Goal: Task Accomplishment & Management: Complete application form

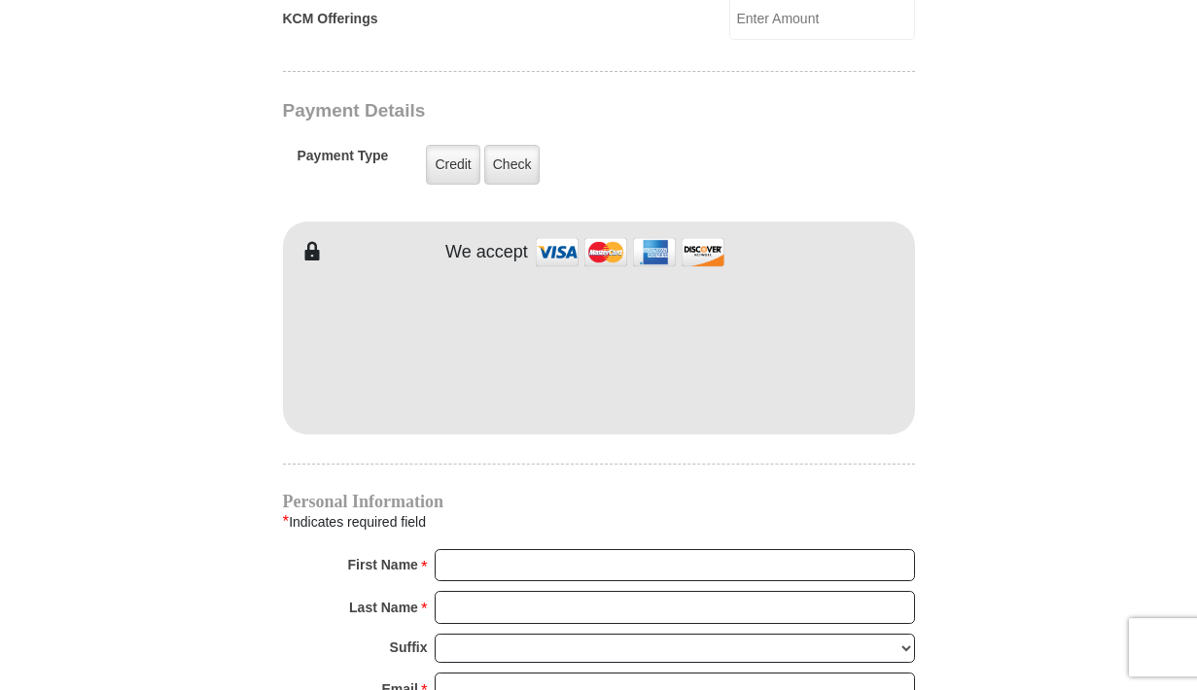
scroll to position [1719, 0]
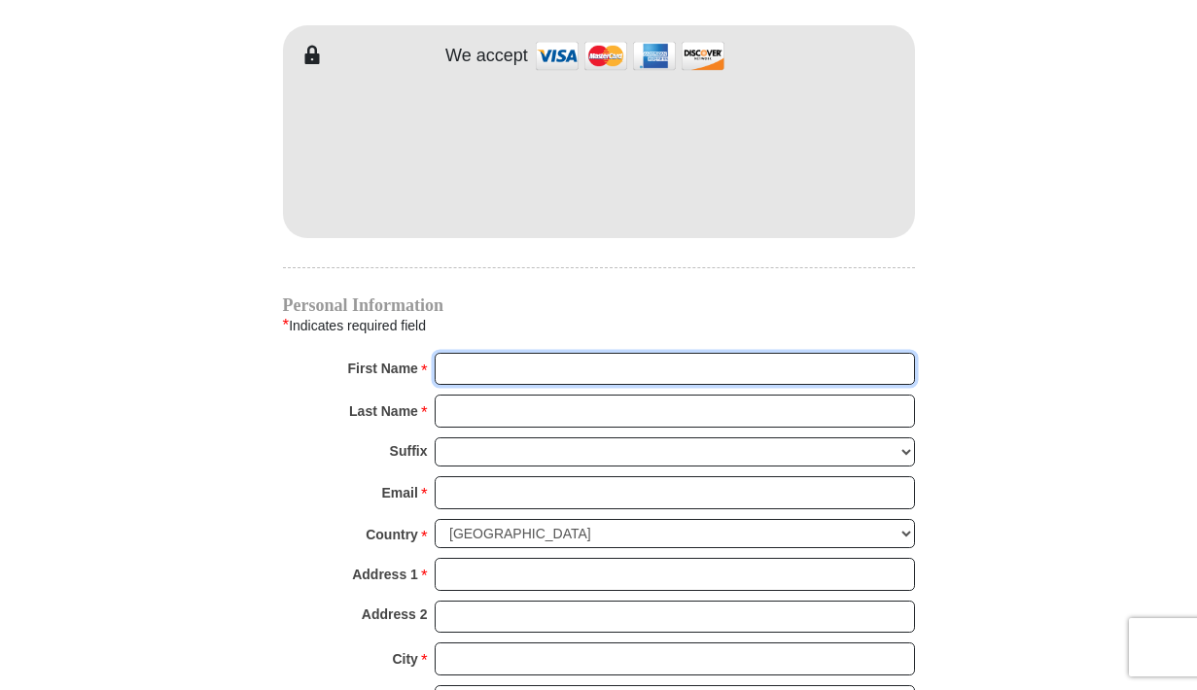
click at [498, 353] on input "First Name *" at bounding box center [675, 369] width 480 height 33
type input "e"
type input "[PERSON_NAME]"
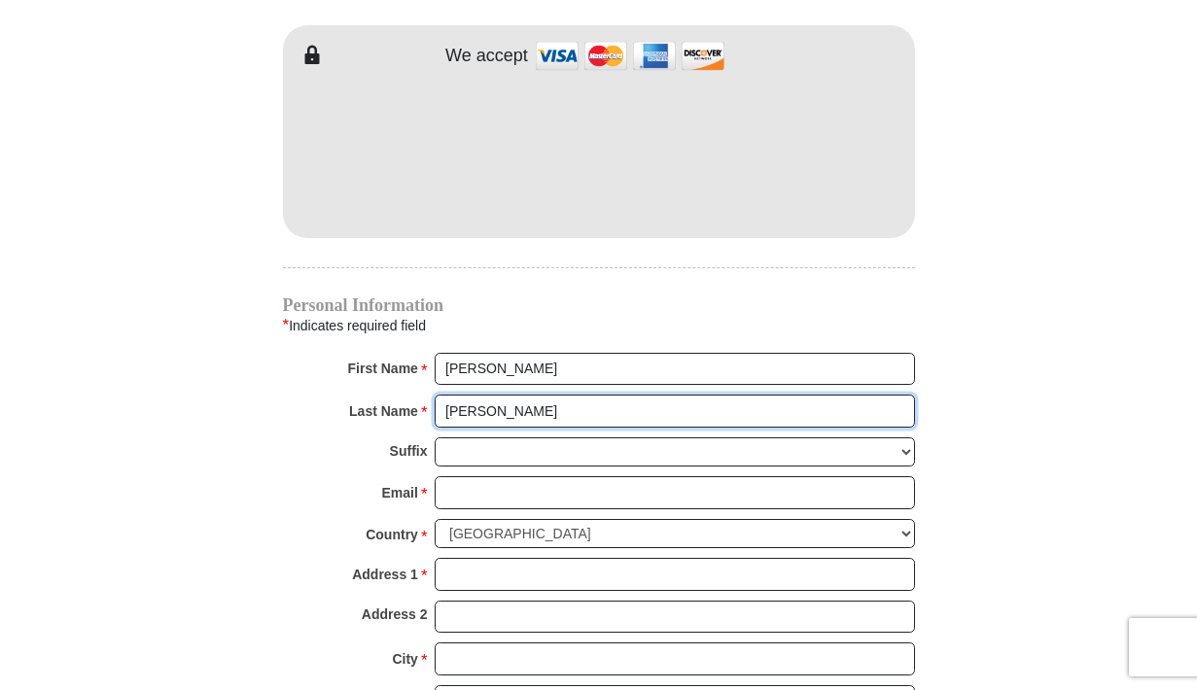
type input "[PERSON_NAME]"
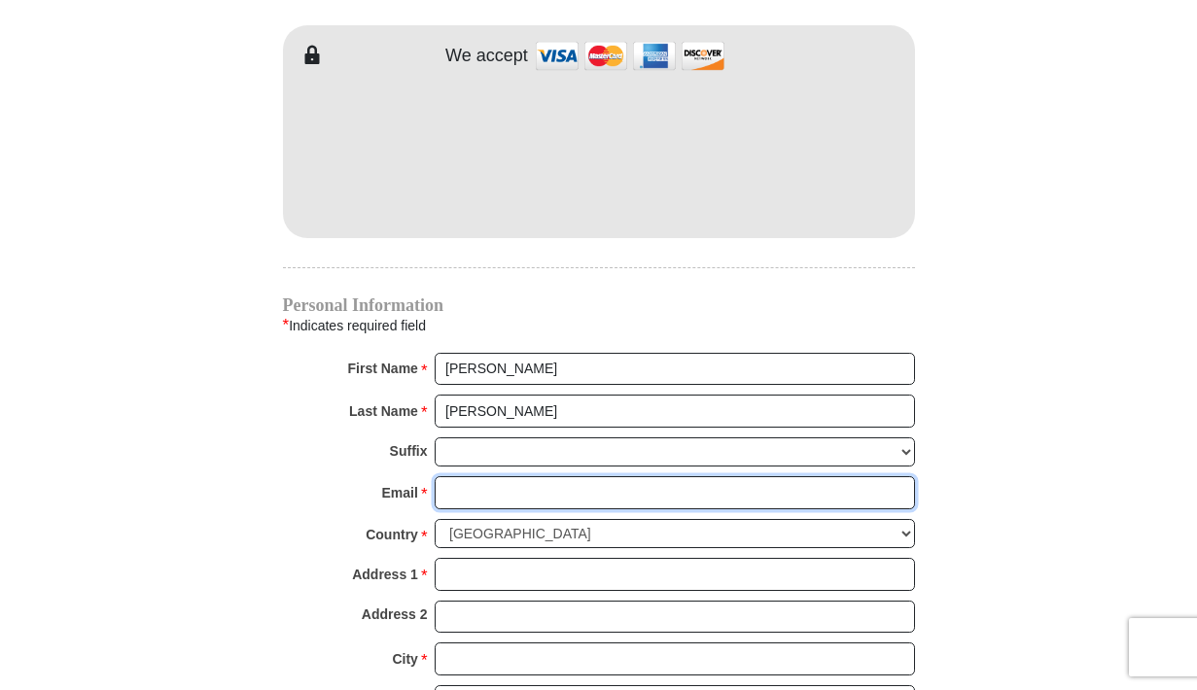
click at [460, 476] on input "Email *" at bounding box center [675, 492] width 480 height 33
type input "[EMAIL_ADDRESS][DOMAIN_NAME]"
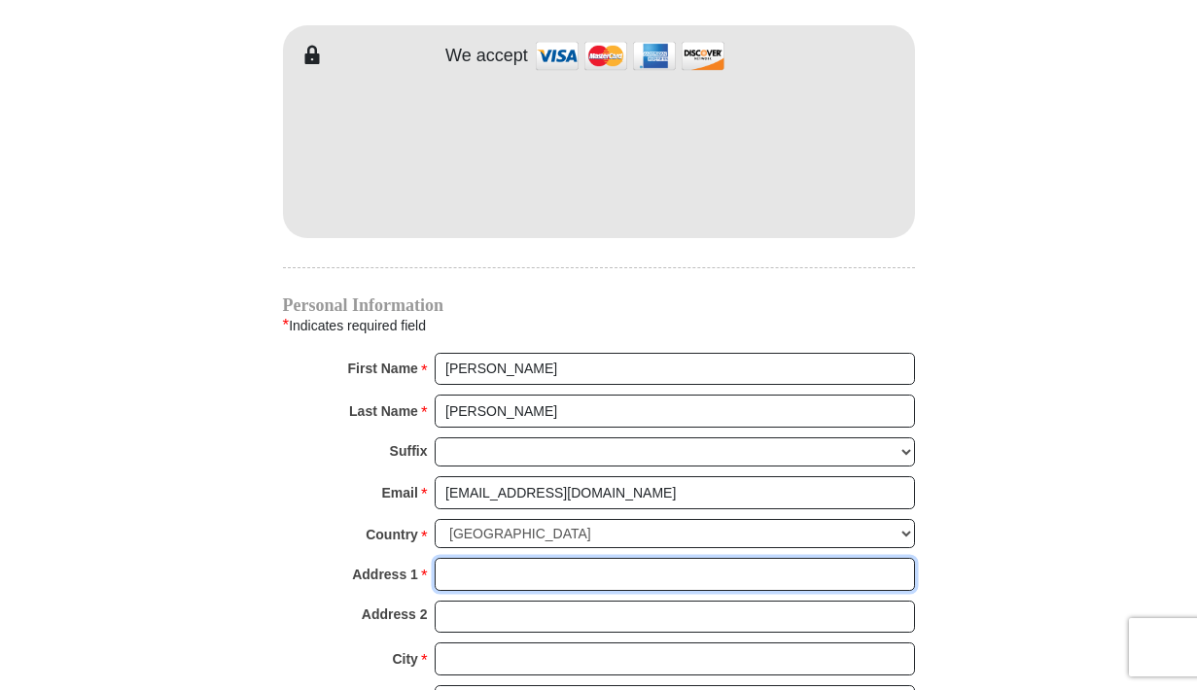
click at [469, 558] on input "Address 1 *" at bounding box center [675, 574] width 480 height 33
type input "[STREET_ADDRESS]"
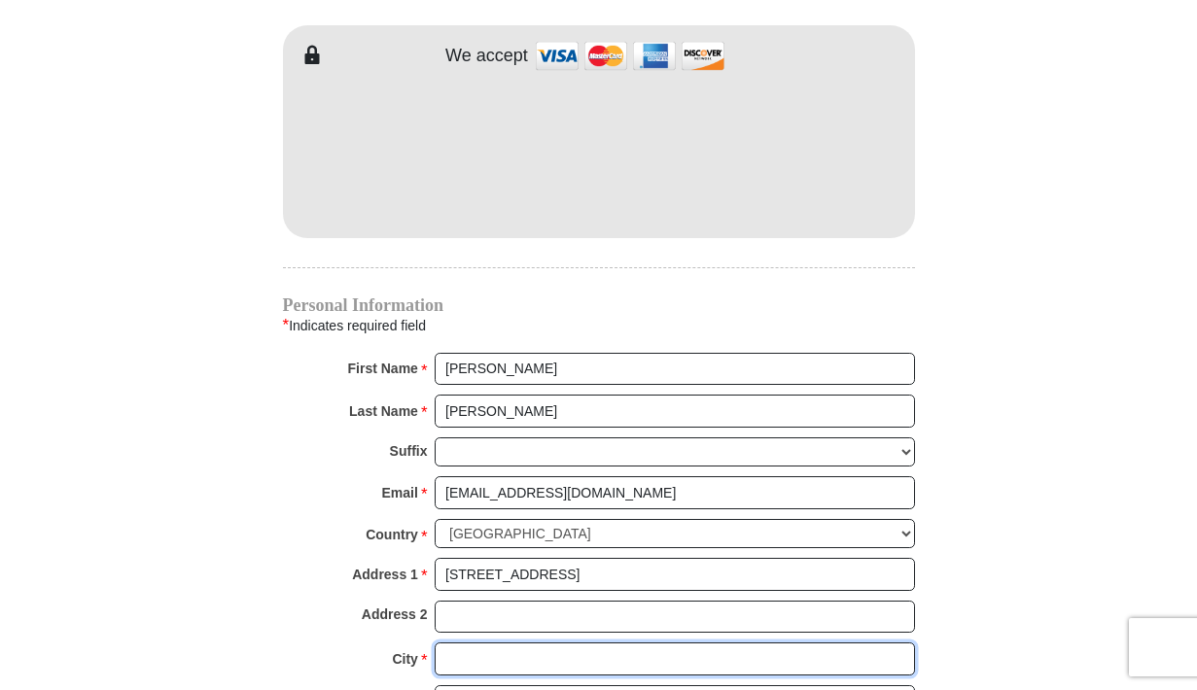
click at [452, 643] on input "City *" at bounding box center [675, 659] width 480 height 33
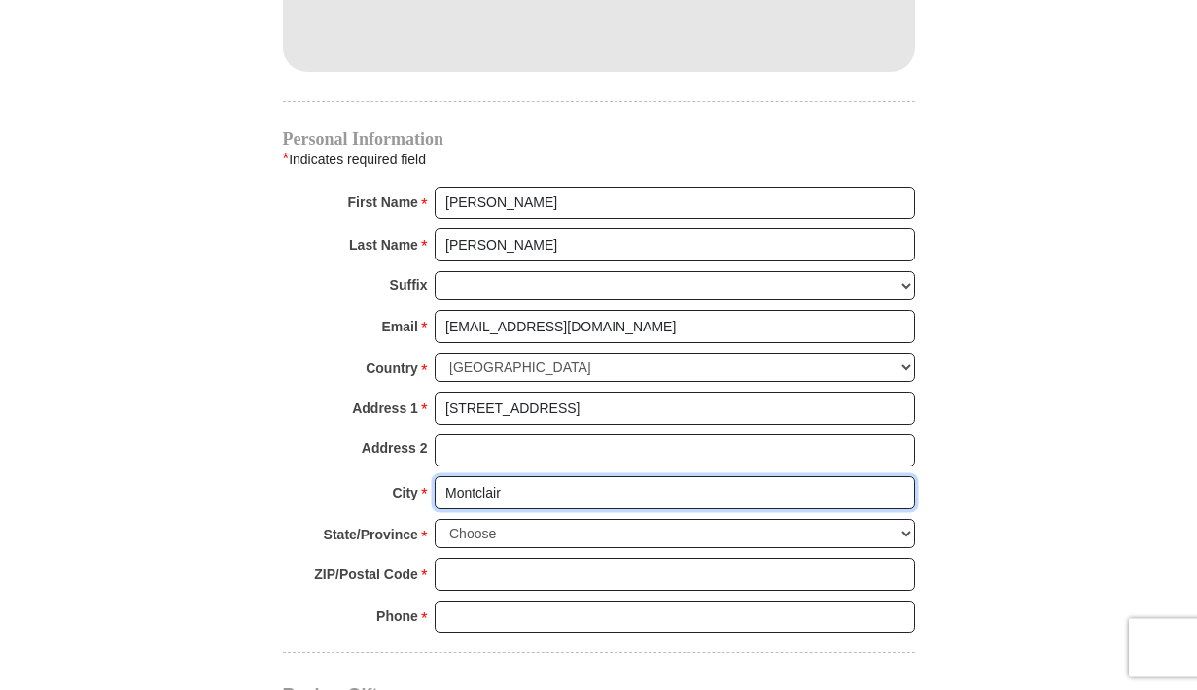
scroll to position [1984, 0]
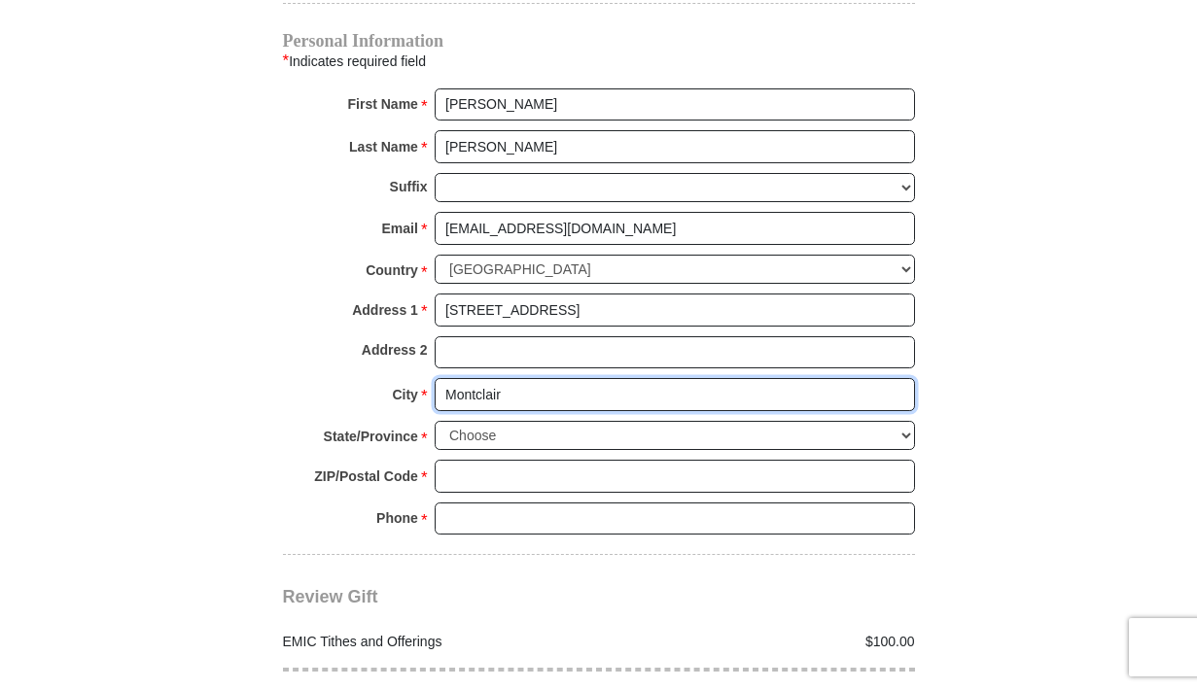
type input "Montclair"
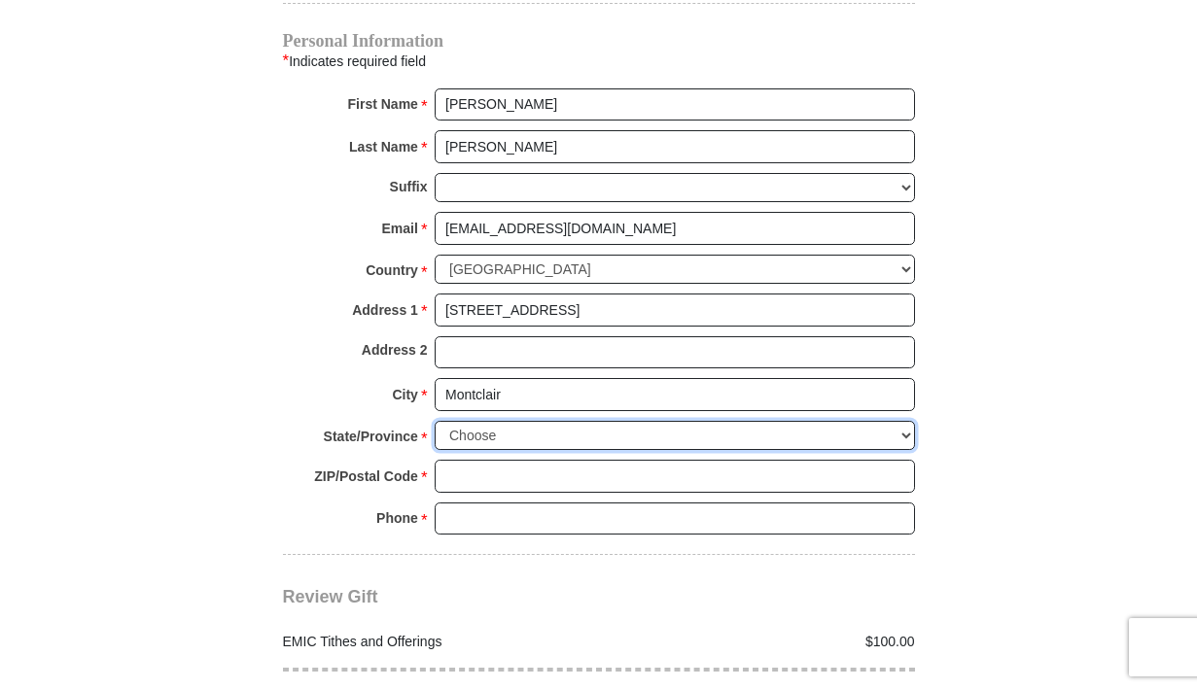
select select "VA"
click option "[US_STATE]" at bounding box center [0, 0] width 0 height 0
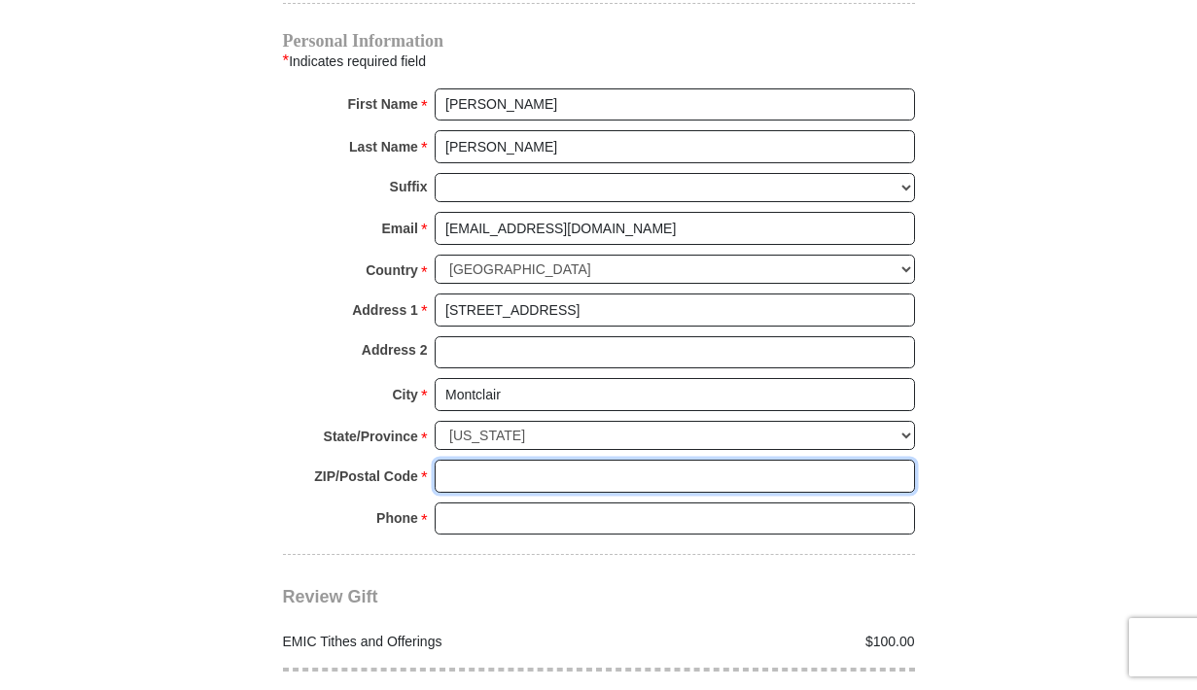
click at [485, 460] on input "ZIP/Postal Code *" at bounding box center [675, 476] width 480 height 33
type input "22025-1816"
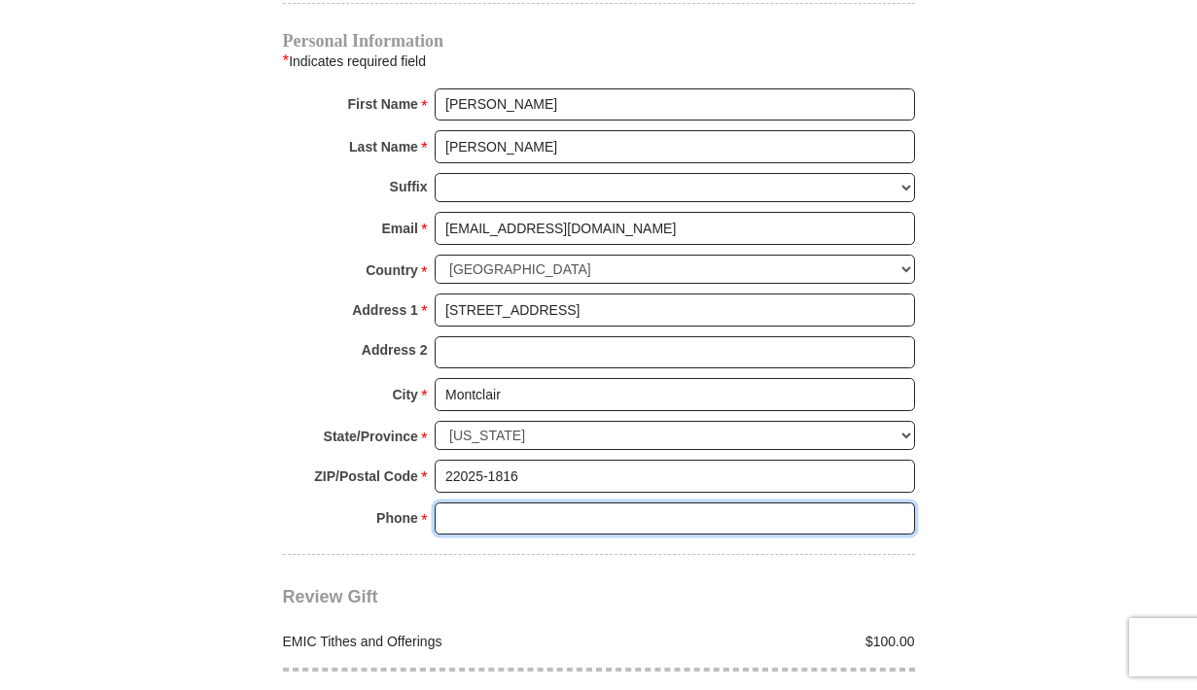
click at [480, 503] on input "Phone * *" at bounding box center [675, 519] width 480 height 33
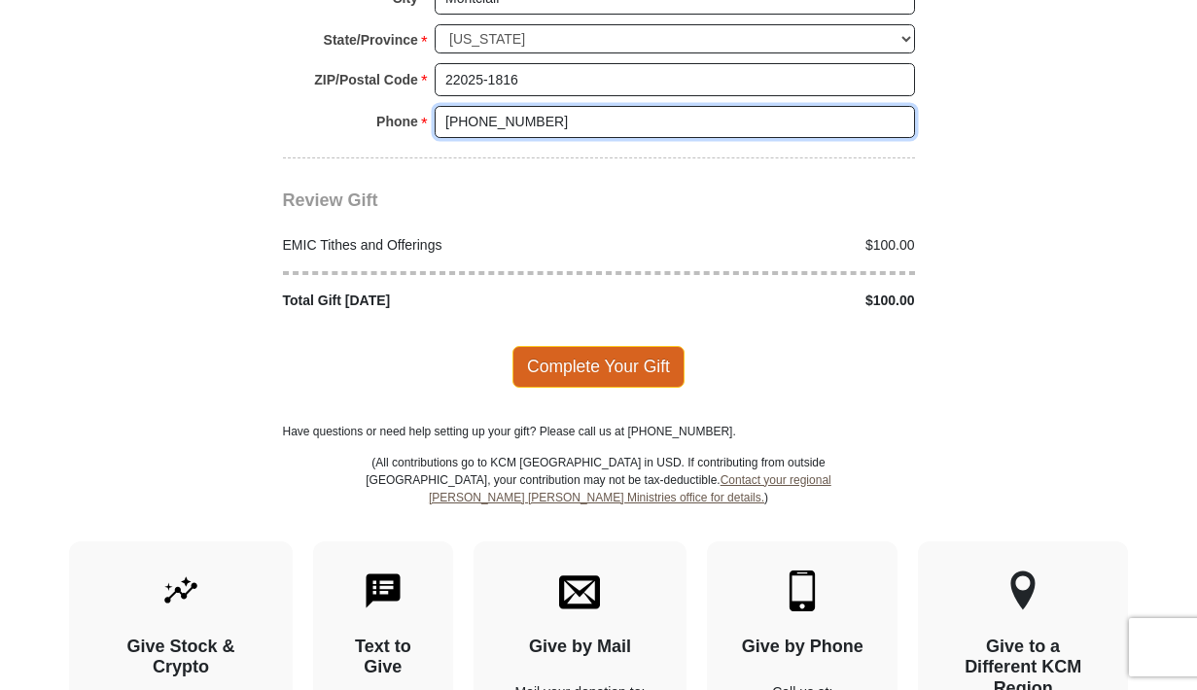
type input "[PHONE_NUMBER]"
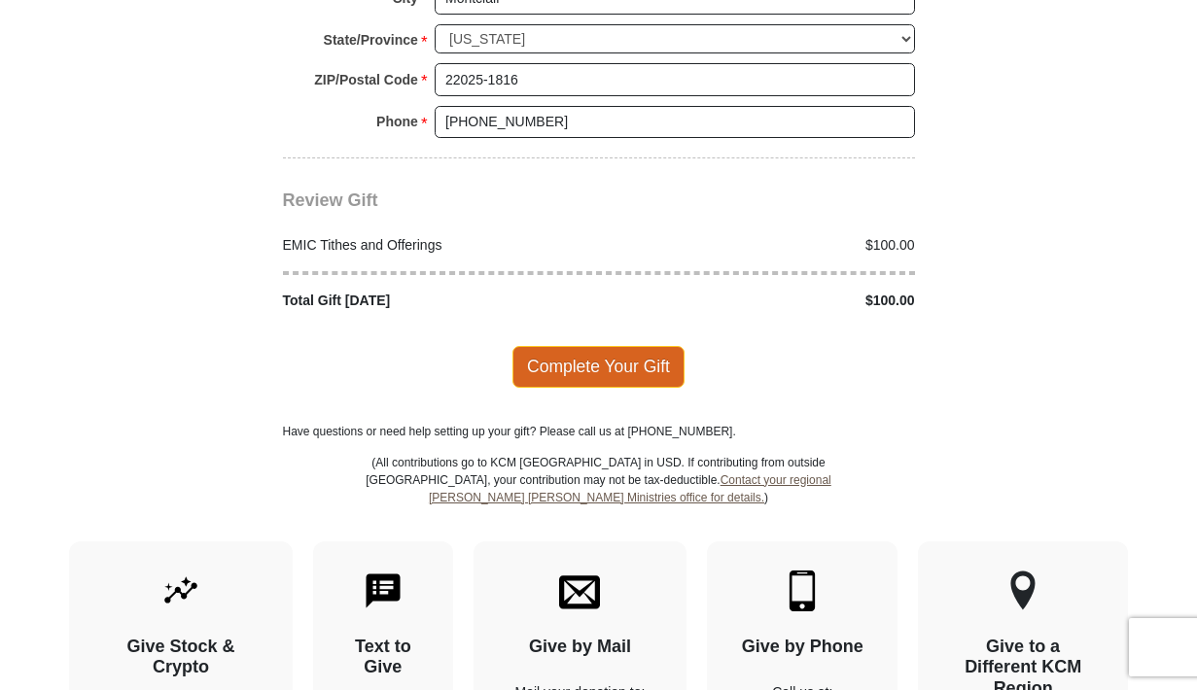
click at [609, 346] on span "Complete Your Gift" at bounding box center [598, 366] width 172 height 41
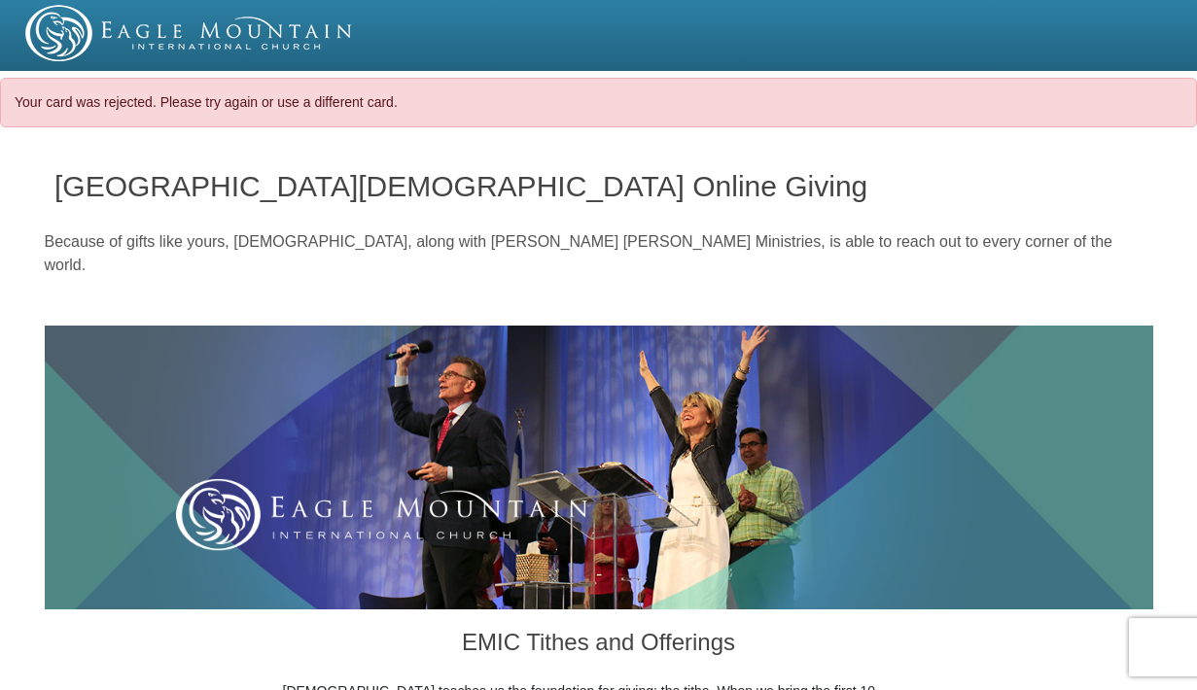
select select "VA"
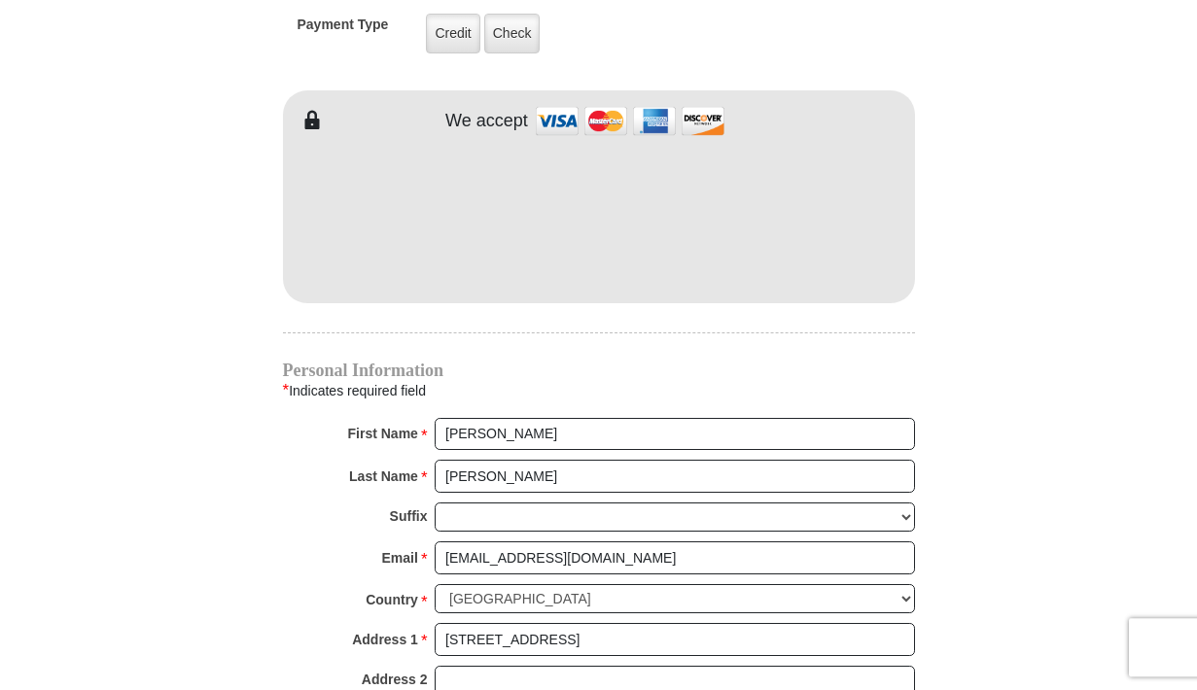
scroll to position [1719, 0]
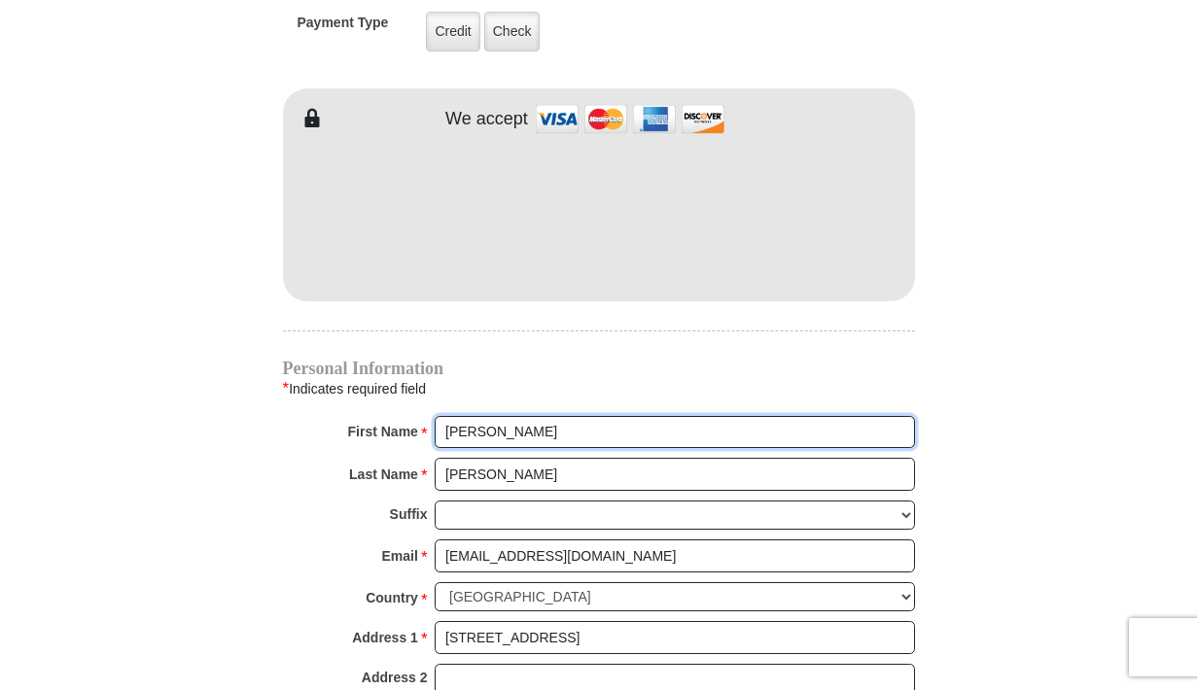
drag, startPoint x: 509, startPoint y: 411, endPoint x: 495, endPoint y: 410, distance: 13.6
click at [495, 416] on input "[PERSON_NAME]" at bounding box center [675, 432] width 480 height 33
drag, startPoint x: 491, startPoint y: 408, endPoint x: 426, endPoint y: 407, distance: 65.2
click at [435, 416] on input "[PERSON_NAME]" at bounding box center [675, 432] width 480 height 33
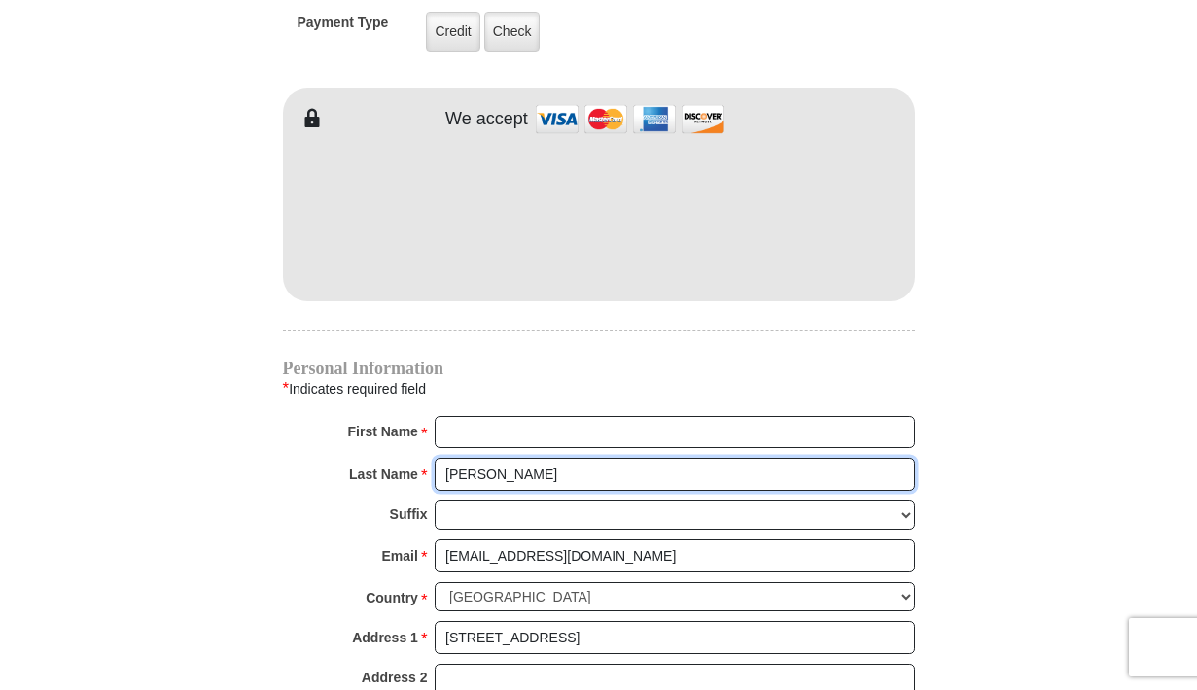
drag, startPoint x: 508, startPoint y: 447, endPoint x: 447, endPoint y: 447, distance: 60.3
click at [447, 458] on input "[PERSON_NAME]" at bounding box center [675, 474] width 480 height 33
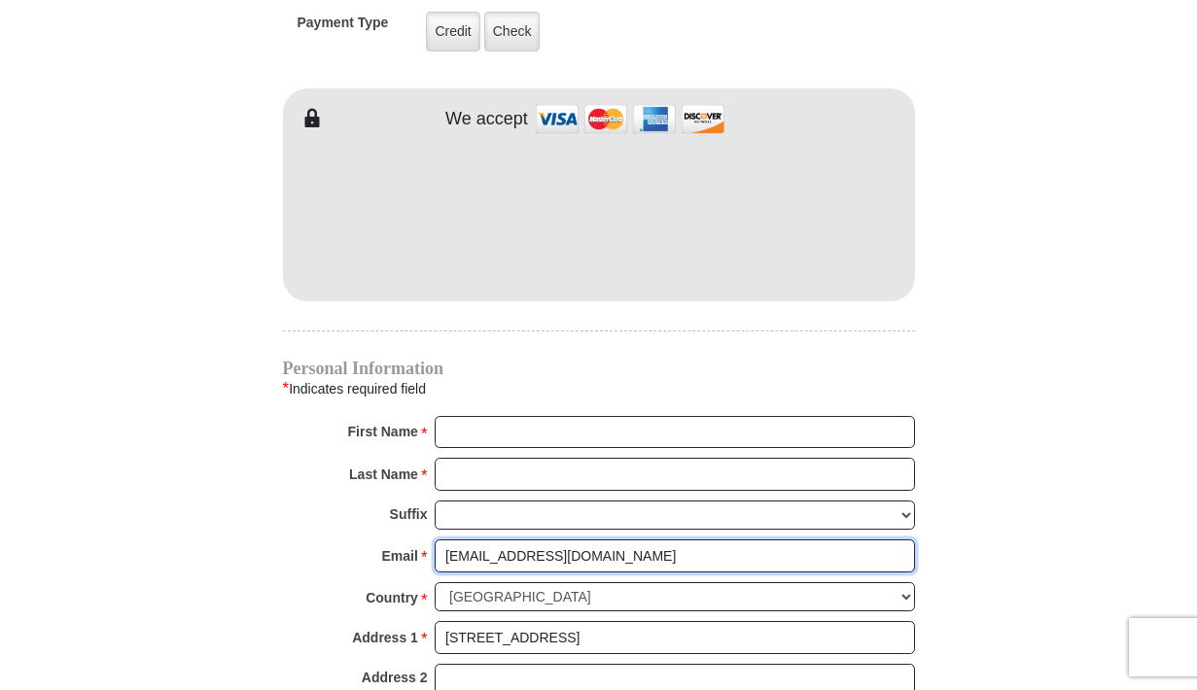
click at [595, 540] on input "[EMAIL_ADDRESS][DOMAIN_NAME]" at bounding box center [675, 556] width 480 height 33
drag, startPoint x: 595, startPoint y: 521, endPoint x: 399, endPoint y: 530, distance: 196.6
click at [435, 540] on input "[EMAIL_ADDRESS][DOMAIN_NAME]" at bounding box center [675, 556] width 480 height 33
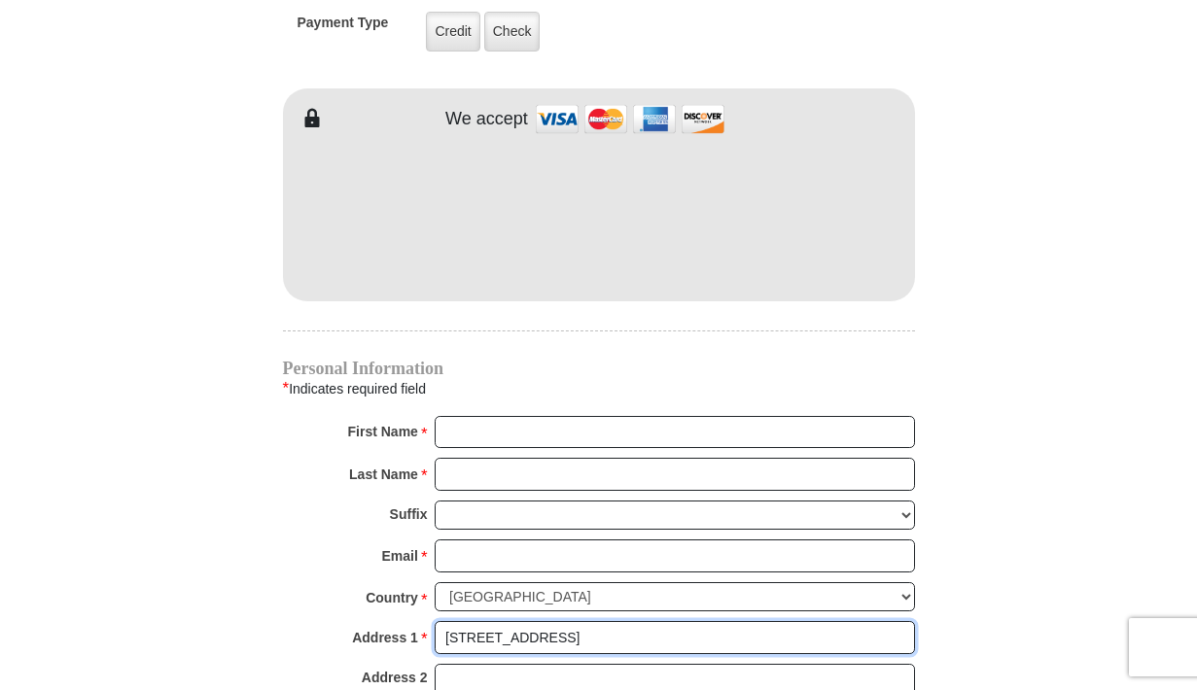
drag, startPoint x: 572, startPoint y: 614, endPoint x: 430, endPoint y: 607, distance: 142.1
click at [435, 621] on input "[STREET_ADDRESS]" at bounding box center [675, 637] width 480 height 33
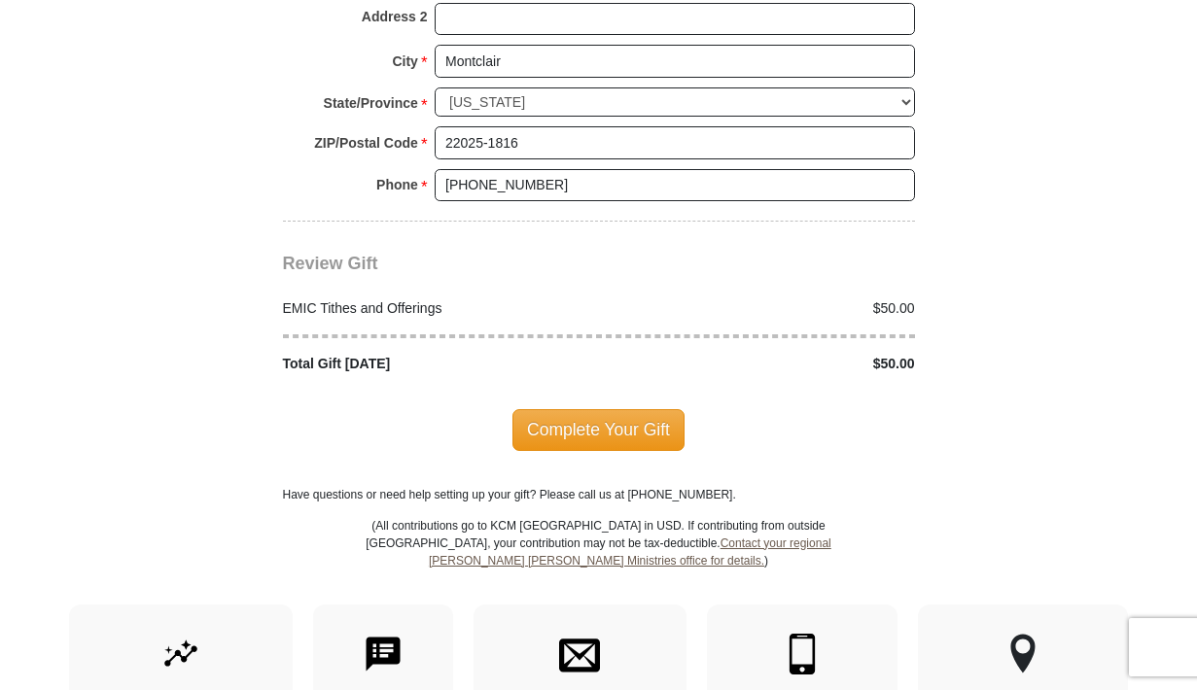
scroll to position [2248, 0]
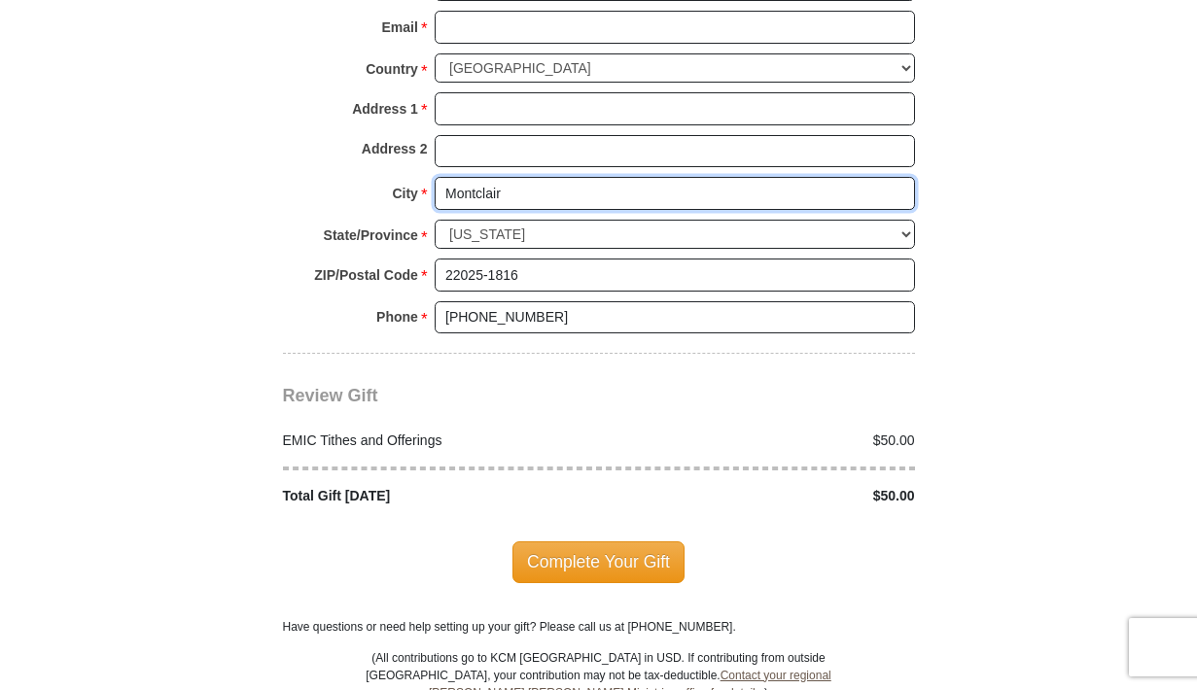
drag, startPoint x: 510, startPoint y: 166, endPoint x: 430, endPoint y: 165, distance: 79.7
click at [435, 177] on input "Montclair" at bounding box center [675, 193] width 480 height 33
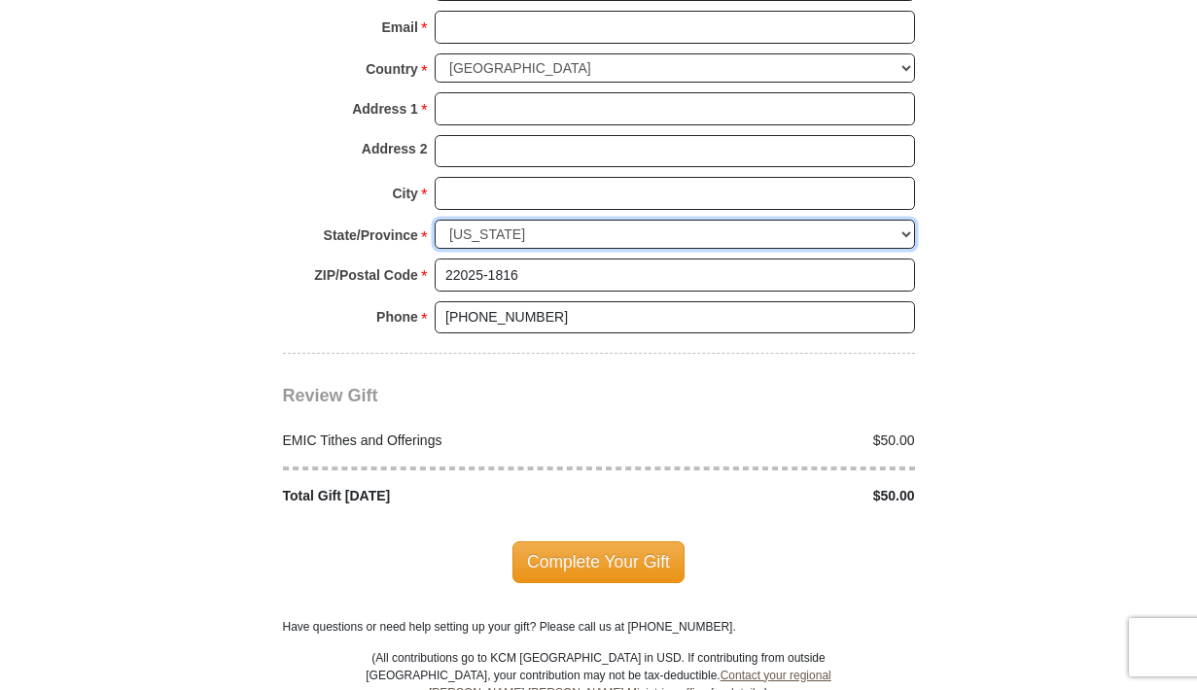
click at [435, 220] on select "Choose [US_STATE] [US_STATE] [US_STATE] [US_STATE] [US_STATE] Armed Forces Amer…" at bounding box center [675, 235] width 480 height 30
select select
click option "Choose" at bounding box center [0, 0] width 0 height 0
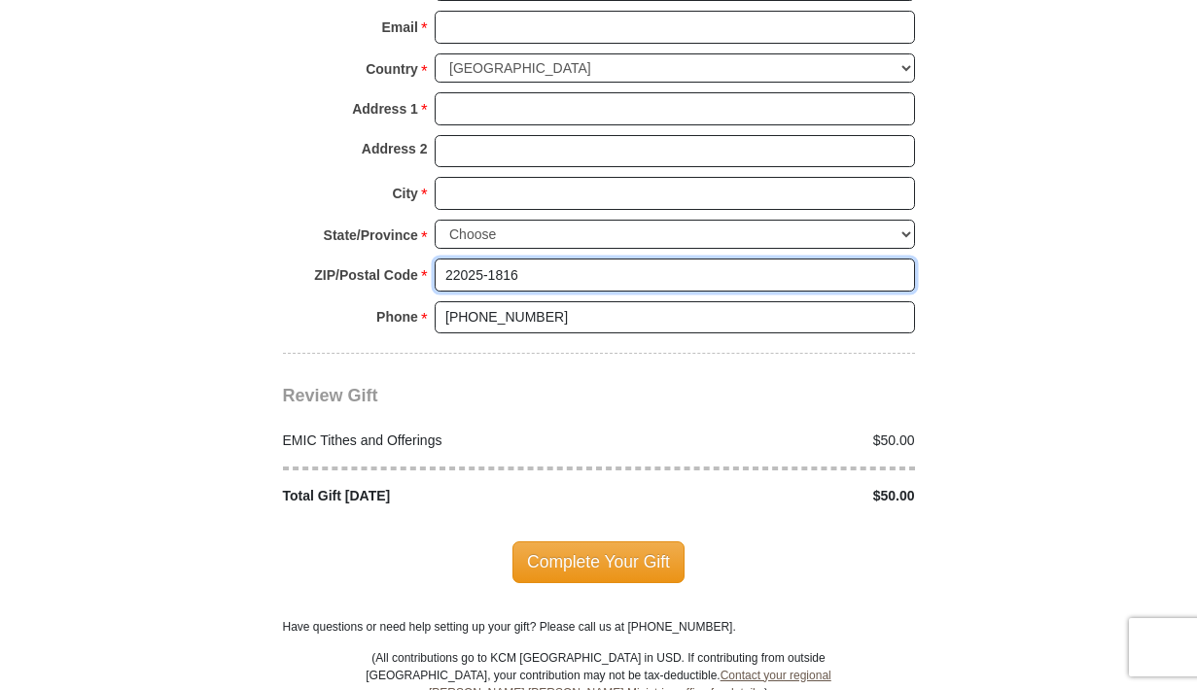
drag, startPoint x: 521, startPoint y: 250, endPoint x: 442, endPoint y: 266, distance: 80.5
click at [442, 266] on input "22025-1816" at bounding box center [675, 275] width 480 height 33
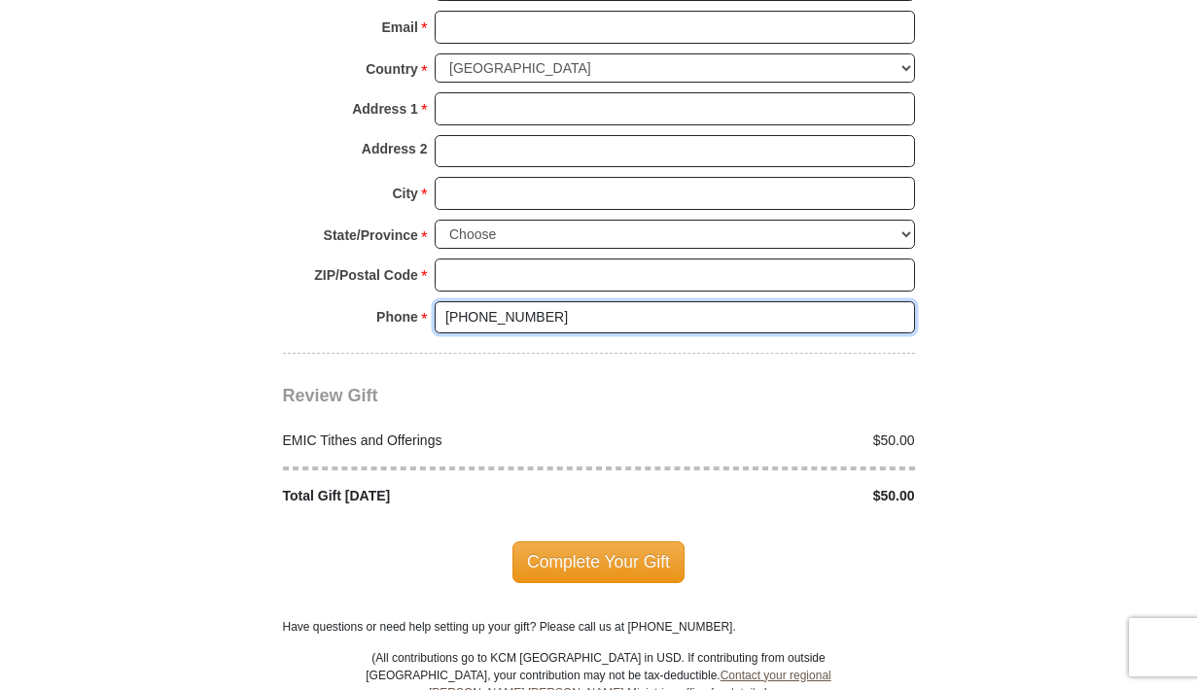
drag, startPoint x: 544, startPoint y: 278, endPoint x: 439, endPoint y: 287, distance: 105.4
click at [439, 301] on input "[PHONE_NUMBER]" at bounding box center [675, 317] width 480 height 33
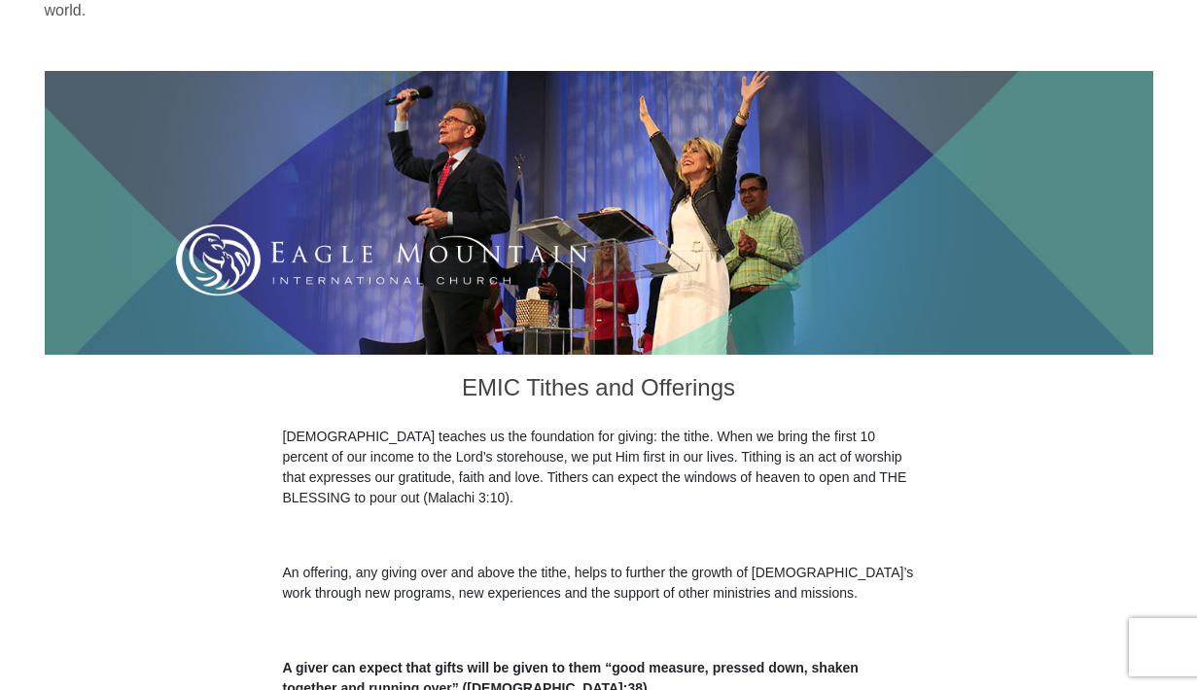
scroll to position [0, 0]
